Goal: Navigation & Orientation: Understand site structure

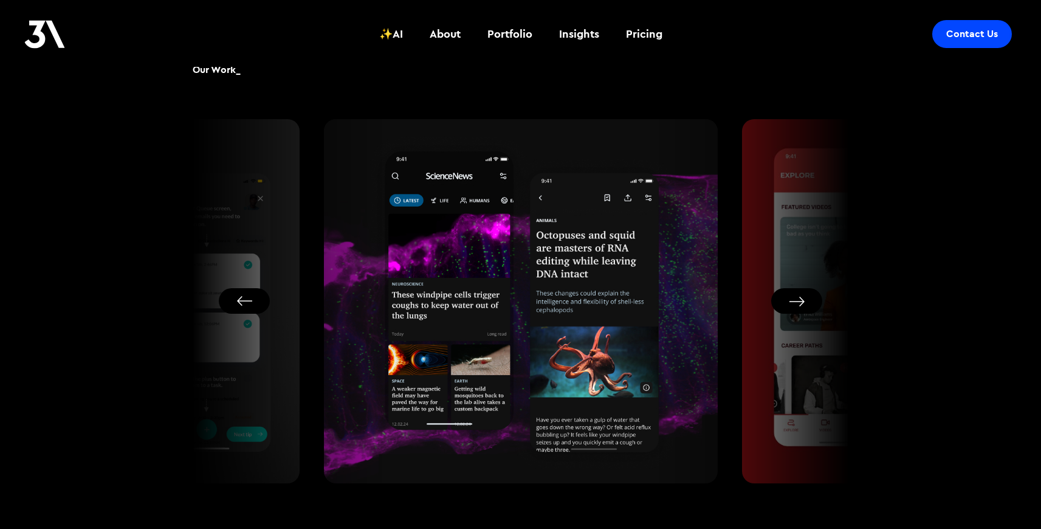
scroll to position [728, 0]
click at [805, 302] on button "Next slide" at bounding box center [796, 302] width 51 height 26
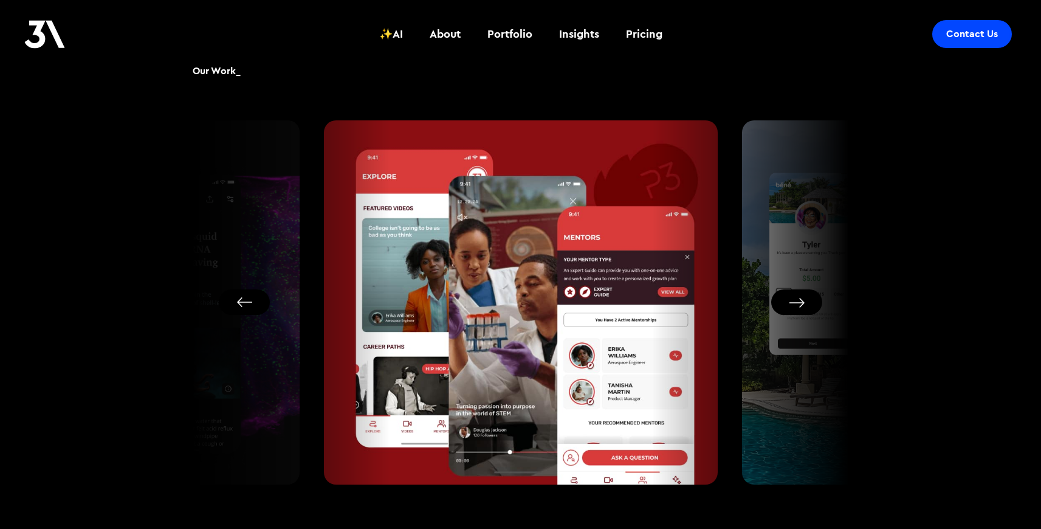
click at [805, 302] on button "Next slide" at bounding box center [796, 302] width 51 height 26
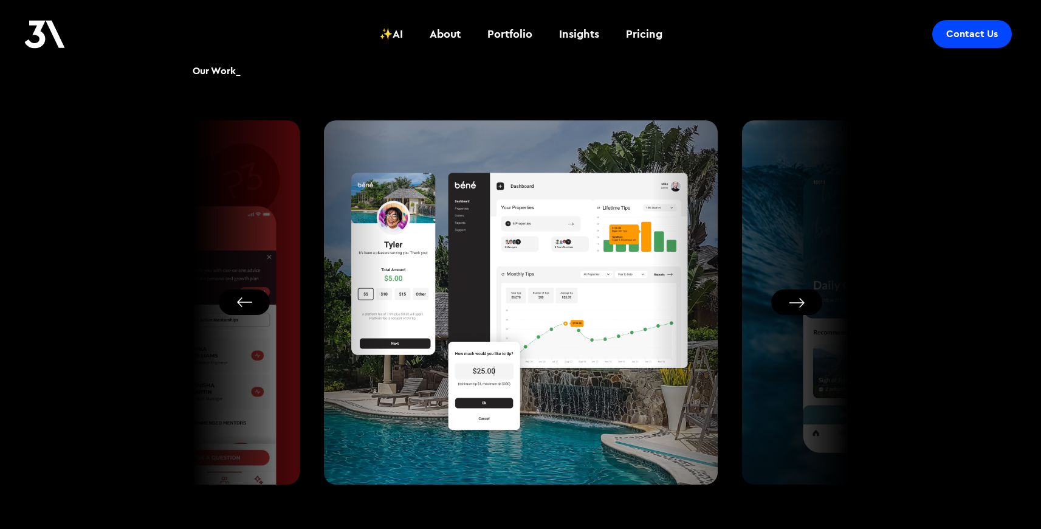
click at [805, 301] on button "Next slide" at bounding box center [796, 302] width 51 height 26
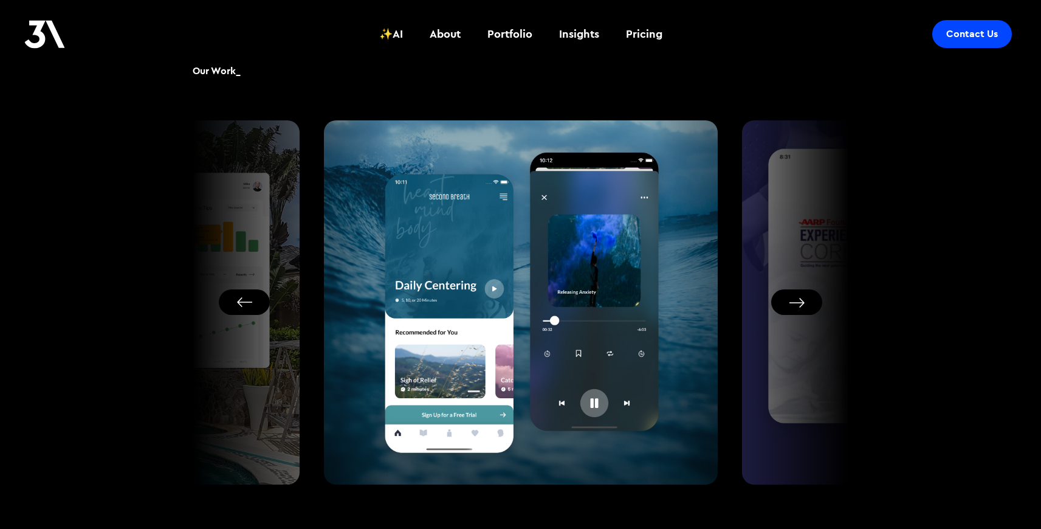
click at [805, 301] on button "Next slide" at bounding box center [796, 302] width 51 height 26
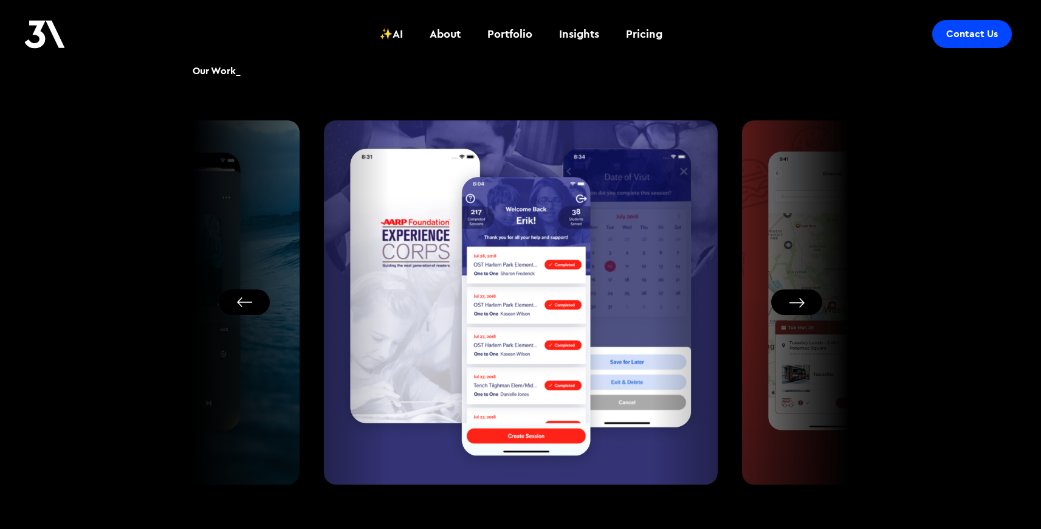
click at [805, 301] on button "Next slide" at bounding box center [796, 302] width 51 height 26
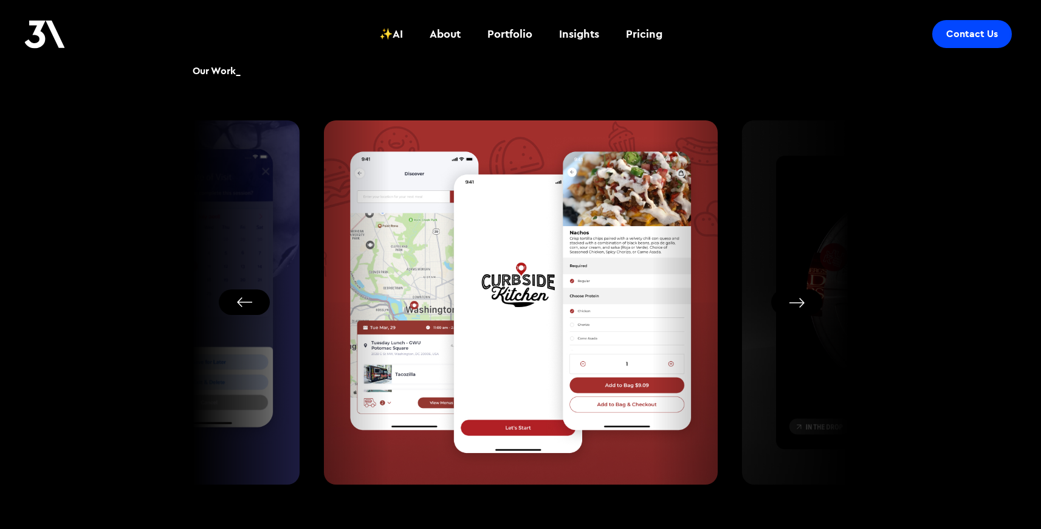
click at [805, 301] on button "Next slide" at bounding box center [796, 302] width 51 height 26
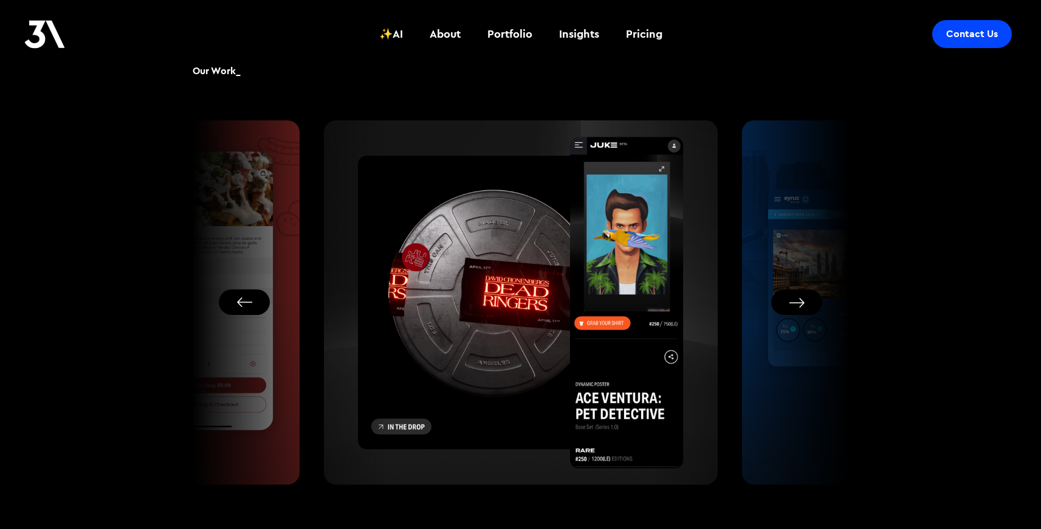
click at [805, 301] on button "Next slide" at bounding box center [796, 302] width 51 height 26
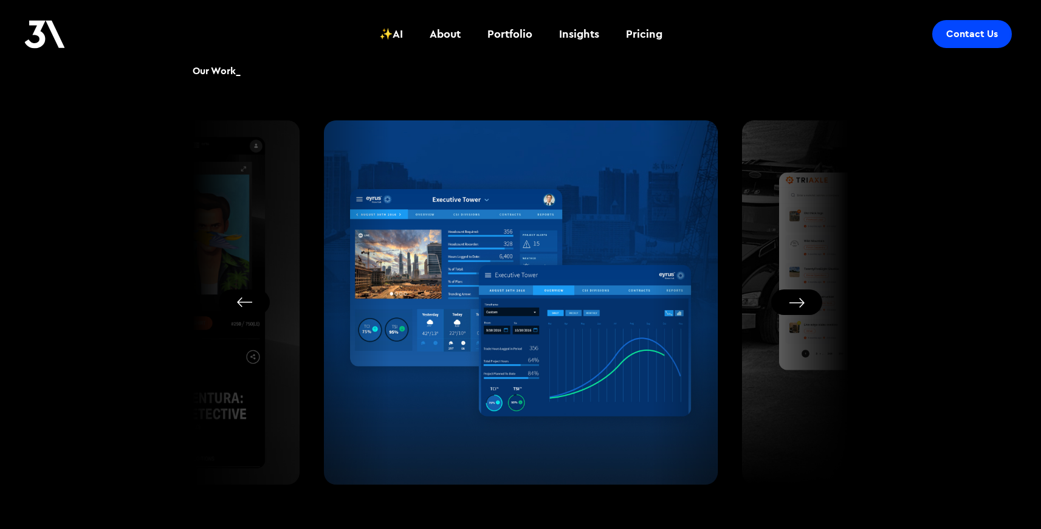
click at [805, 301] on button "Next slide" at bounding box center [796, 302] width 51 height 26
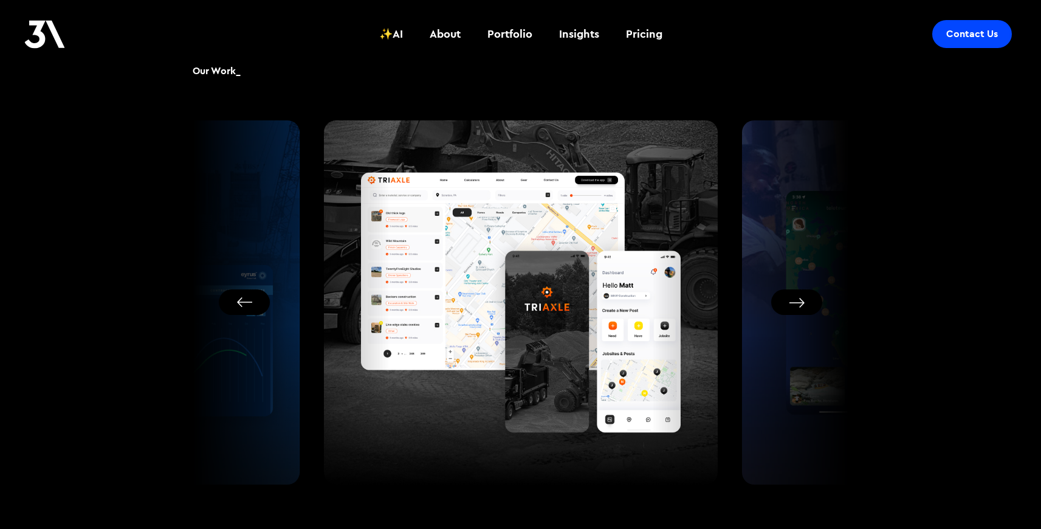
click at [805, 301] on button "Next slide" at bounding box center [796, 302] width 51 height 26
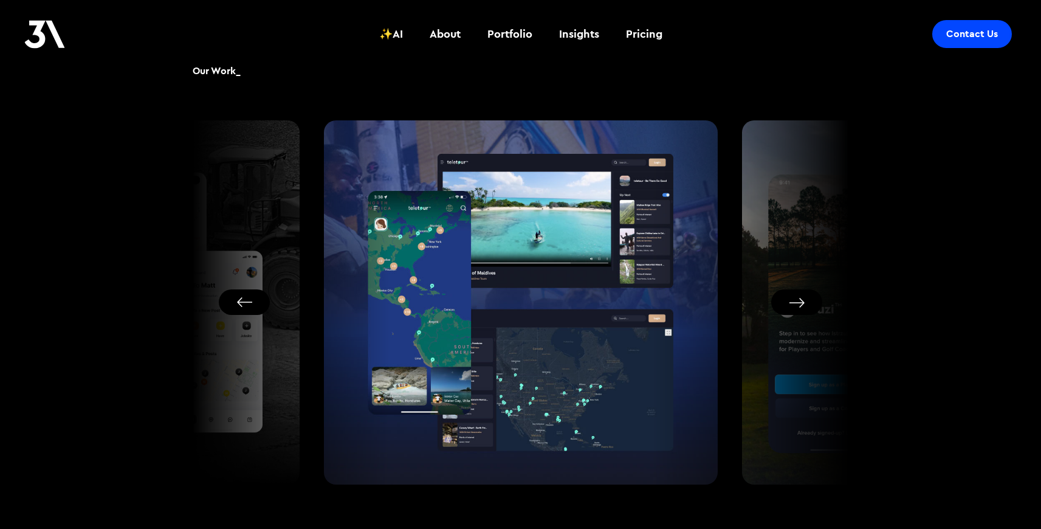
click at [805, 301] on button "Next slide" at bounding box center [796, 302] width 51 height 26
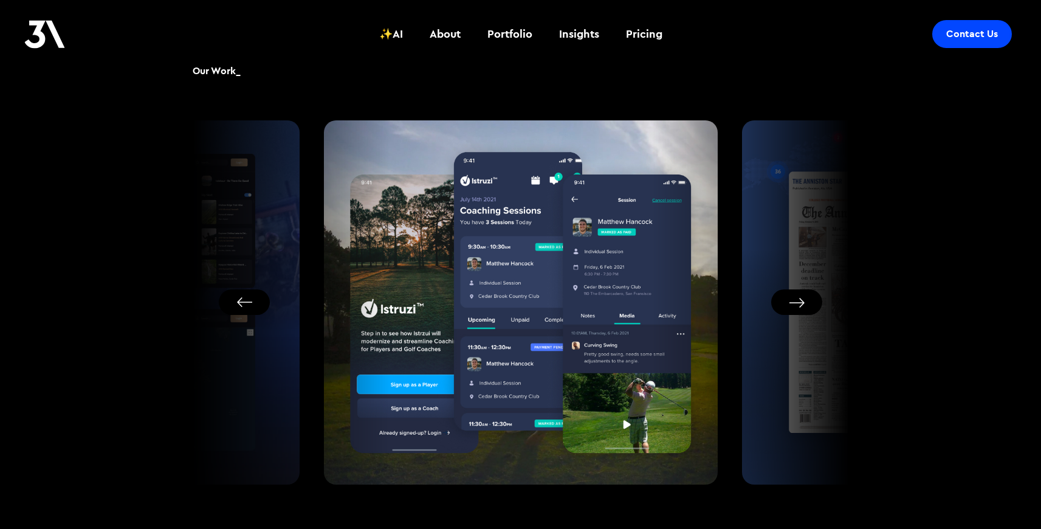
click at [805, 301] on button "Next slide" at bounding box center [796, 302] width 51 height 26
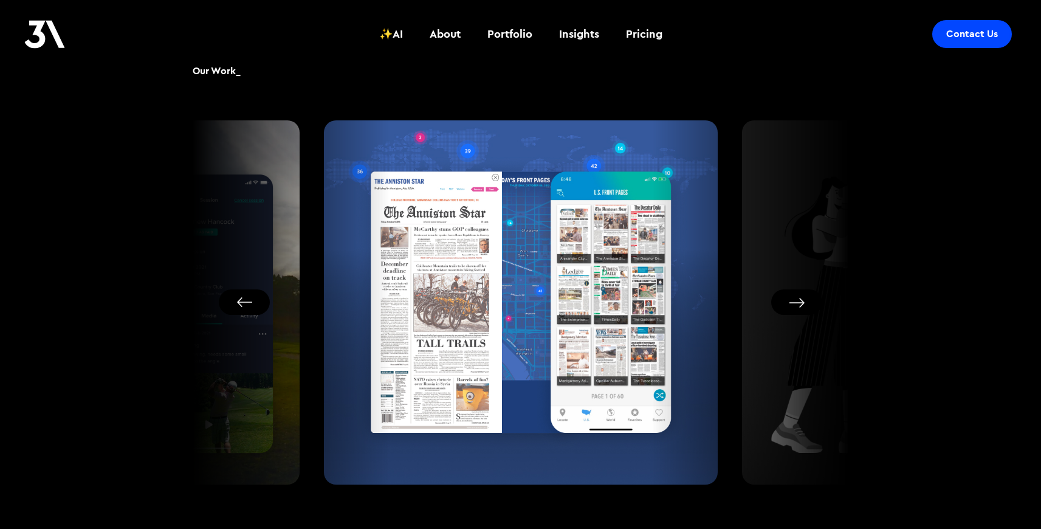
click at [805, 301] on button "Next slide" at bounding box center [796, 302] width 51 height 26
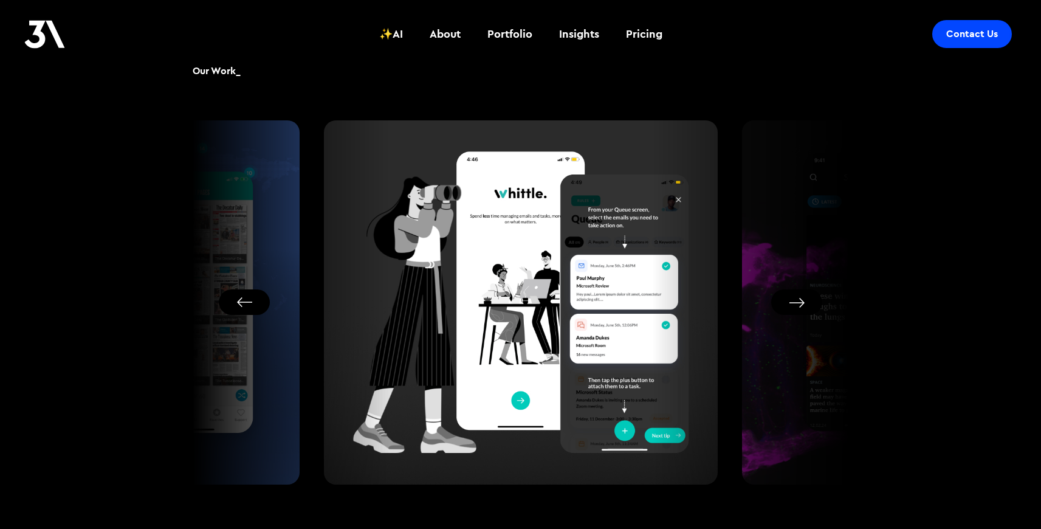
click at [805, 301] on button "Go to first slide" at bounding box center [796, 302] width 51 height 26
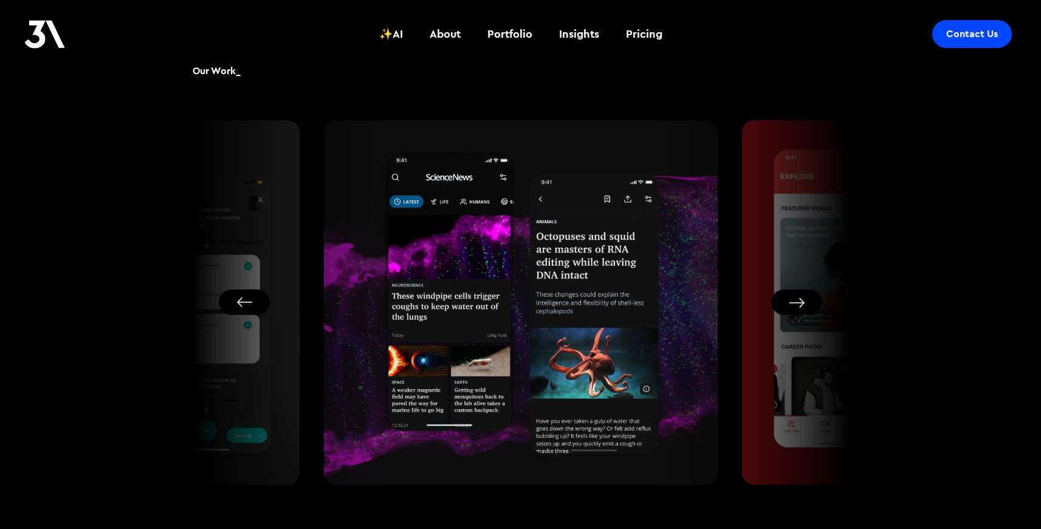
click at [805, 301] on button "Next slide" at bounding box center [796, 302] width 51 height 26
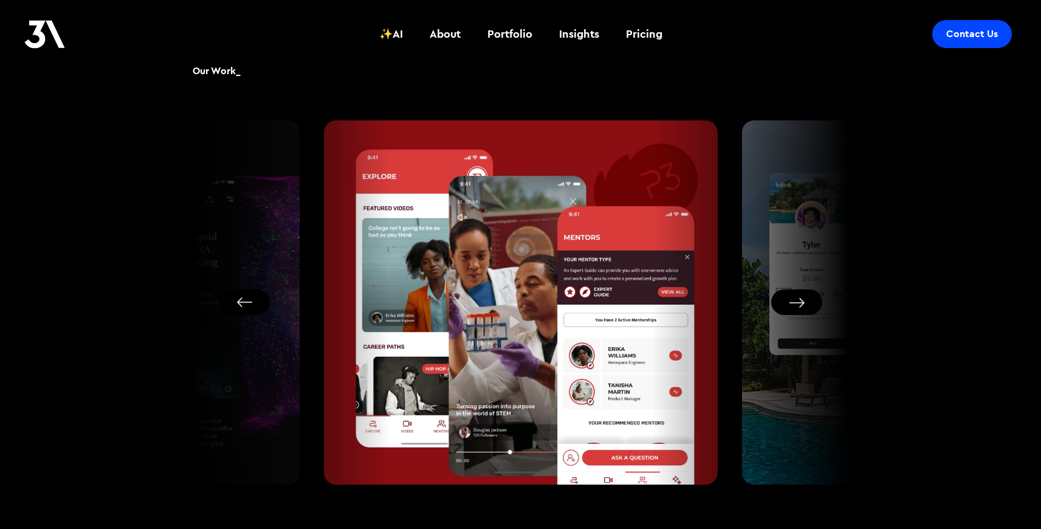
click at [805, 301] on button "Next slide" at bounding box center [796, 302] width 51 height 26
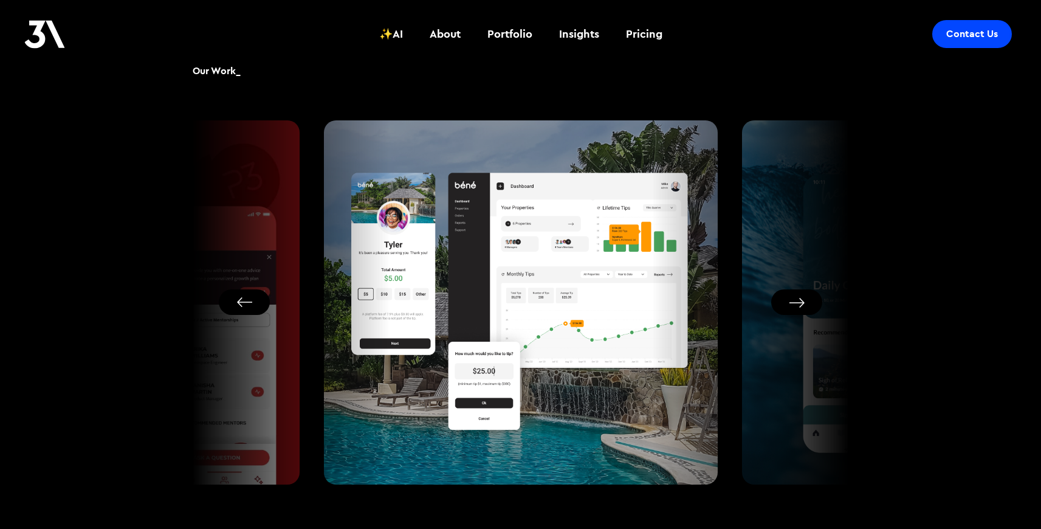
click at [805, 301] on button "Next slide" at bounding box center [796, 302] width 51 height 26
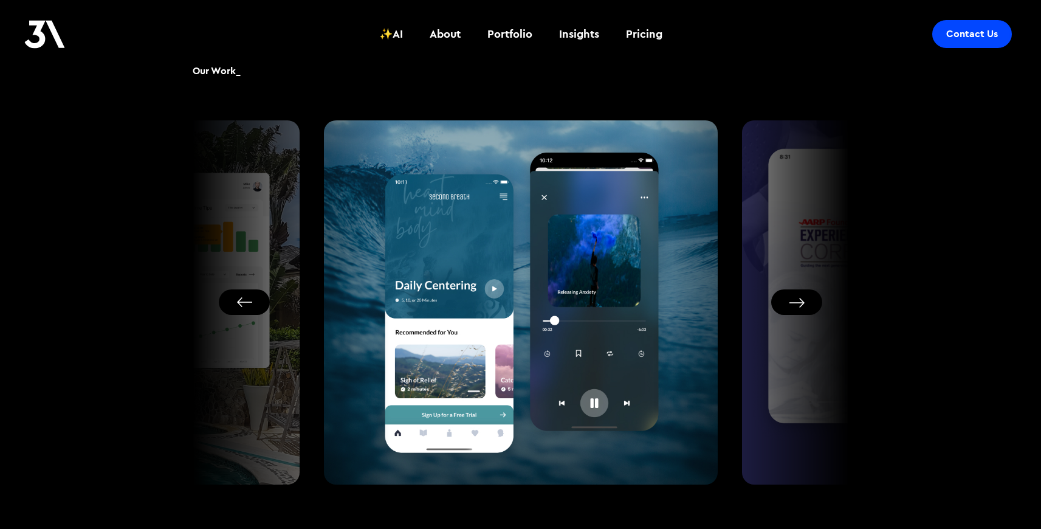
click at [805, 301] on button "Next slide" at bounding box center [796, 302] width 51 height 26
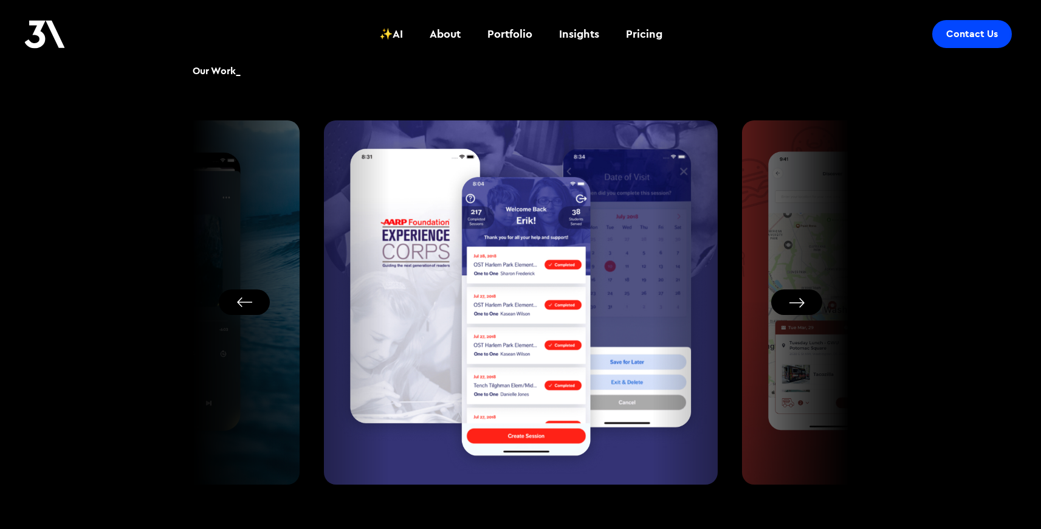
click at [805, 301] on button "Next slide" at bounding box center [796, 302] width 51 height 26
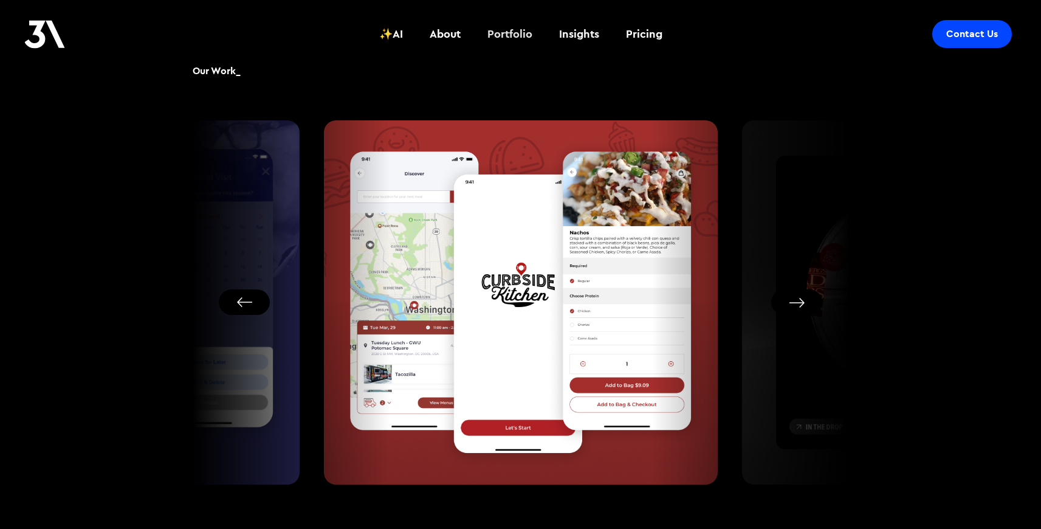
click at [517, 32] on div "Portfolio" at bounding box center [509, 34] width 45 height 16
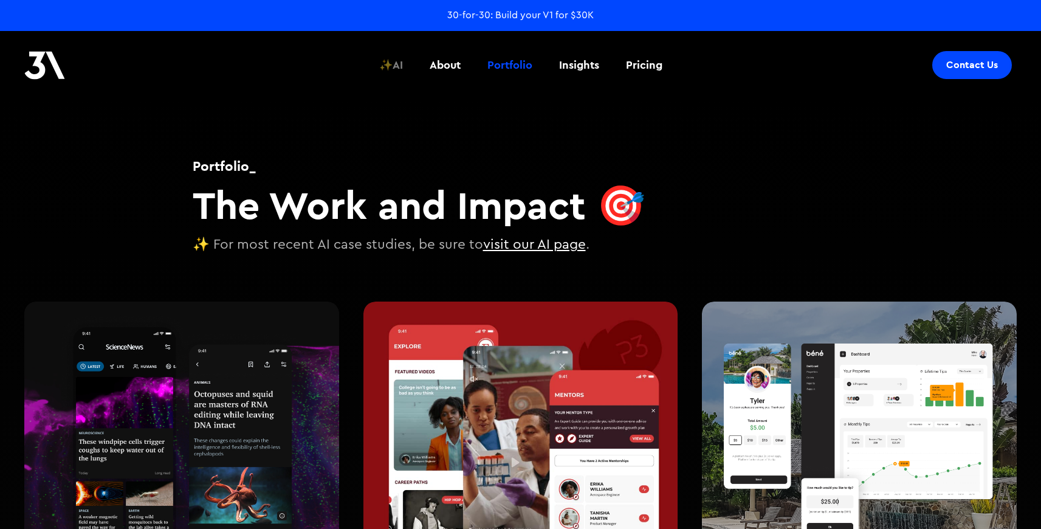
click at [393, 64] on div "✨AI" at bounding box center [391, 65] width 24 height 16
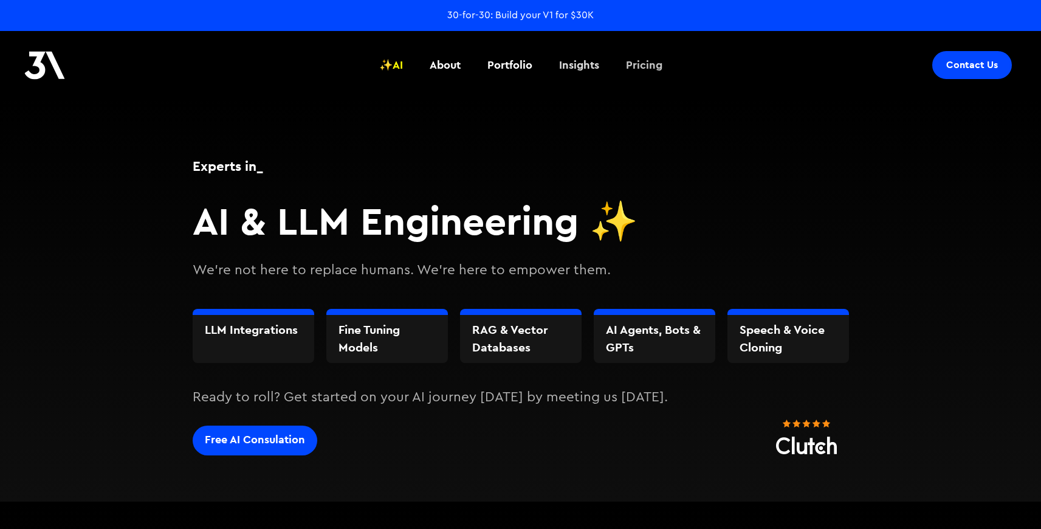
click at [576, 66] on div "Insights" at bounding box center [579, 65] width 40 height 16
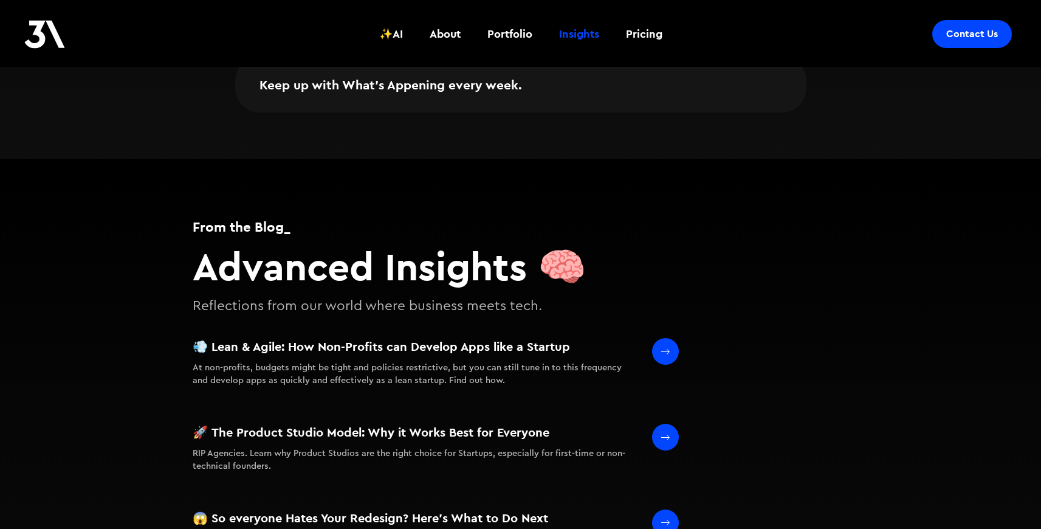
scroll to position [411, 0]
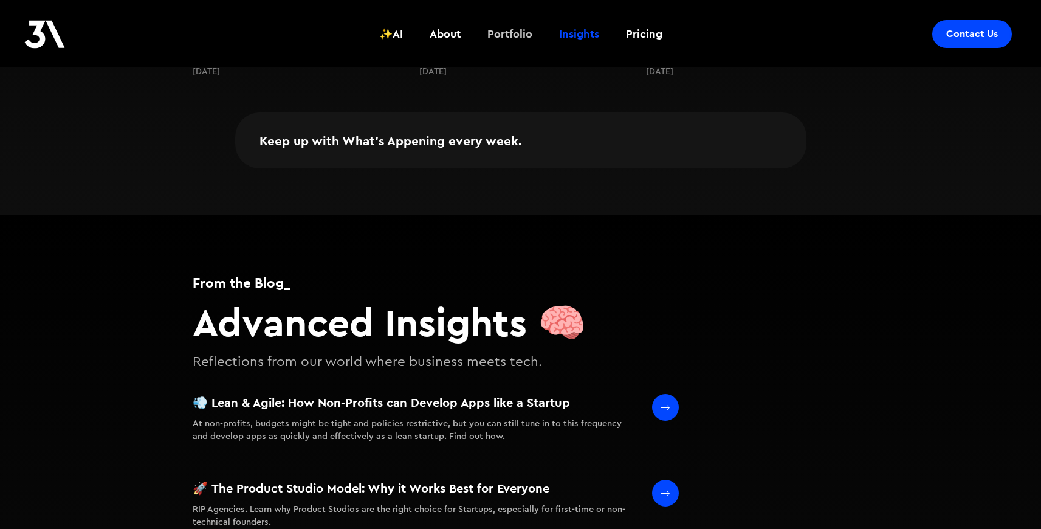
click at [487, 22] on link "Portfolio" at bounding box center [510, 34] width 60 height 45
